Goal: Task Accomplishment & Management: Use online tool/utility

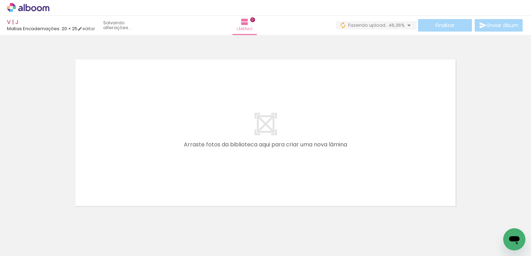
scroll to position [9, 0]
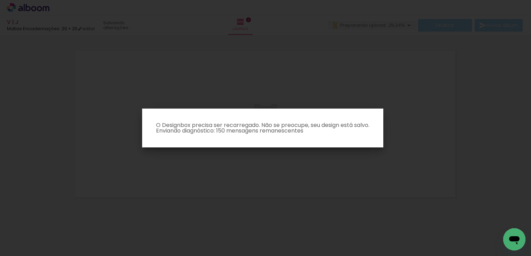
click at [397, 87] on iron-overlay-backdrop at bounding box center [265, 128] width 531 height 256
click at [393, 78] on iron-overlay-backdrop at bounding box center [265, 128] width 531 height 256
click at [323, 172] on iron-overlay-backdrop at bounding box center [265, 128] width 531 height 256
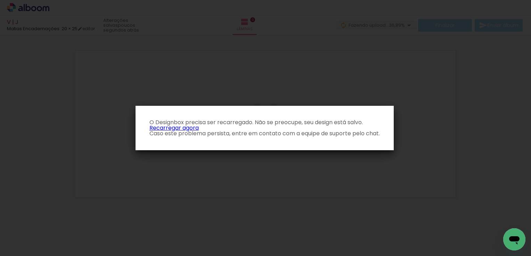
click at [167, 133] on p "O Designbox precisa ser recarregado. Não se preocupe, seu design está salvo. Re…" at bounding box center [264, 128] width 247 height 17
click at [168, 129] on link "Recarregar agora" at bounding box center [173, 128] width 49 height 8
